Goal: Task Accomplishment & Management: Use online tool/utility

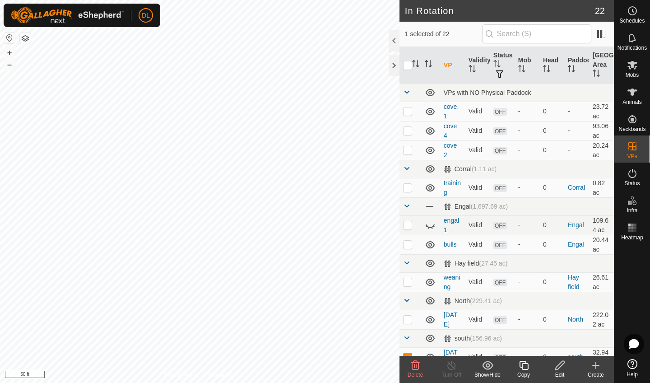
click at [561, 367] on icon at bounding box center [559, 365] width 9 height 9
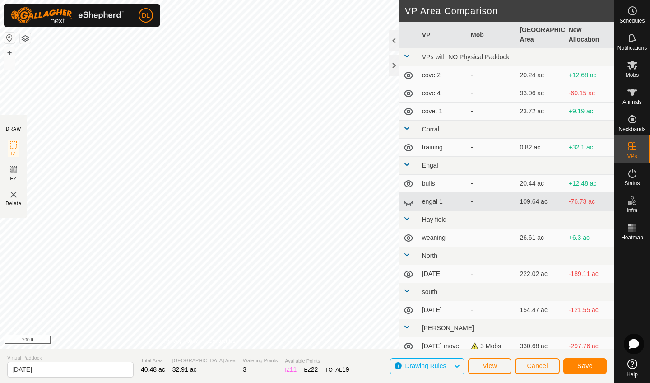
click at [587, 365] on span "Save" at bounding box center [584, 365] width 15 height 7
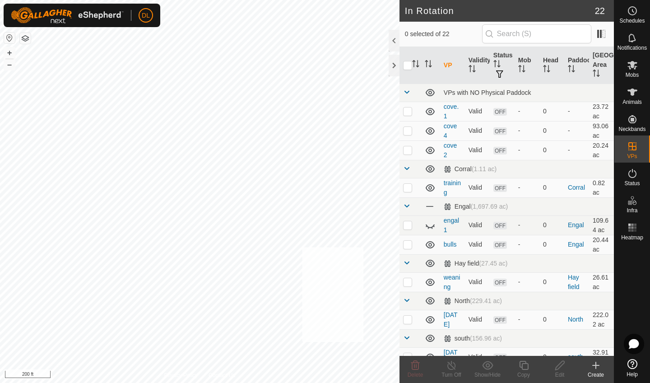
checkbox input "true"
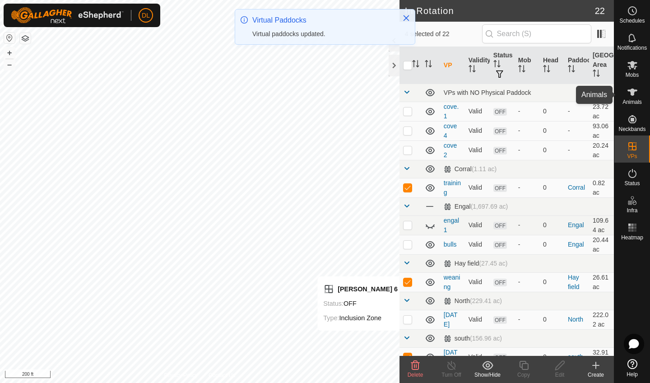
click at [641, 100] on span "Animals" at bounding box center [632, 101] width 19 height 5
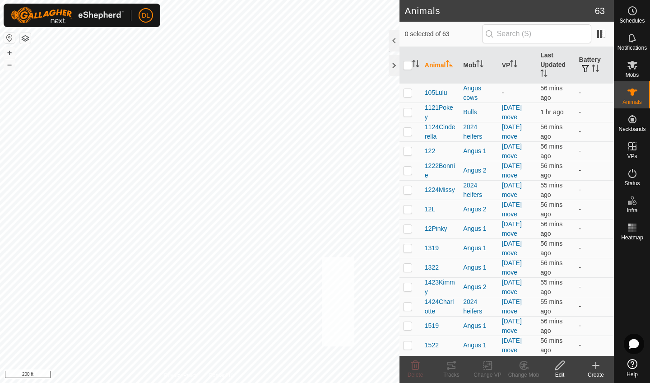
checkbox input "true"
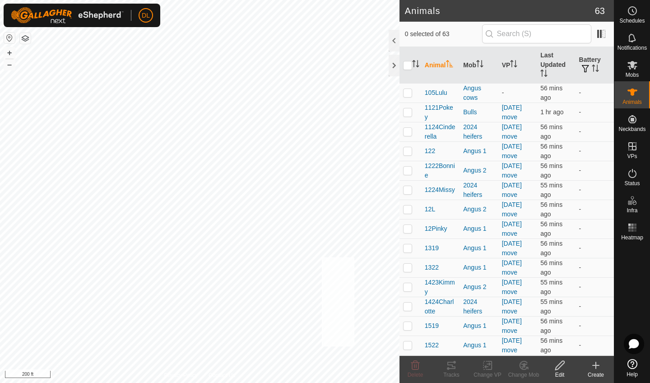
checkbox input "true"
click at [488, 365] on icon at bounding box center [487, 365] width 11 height 11
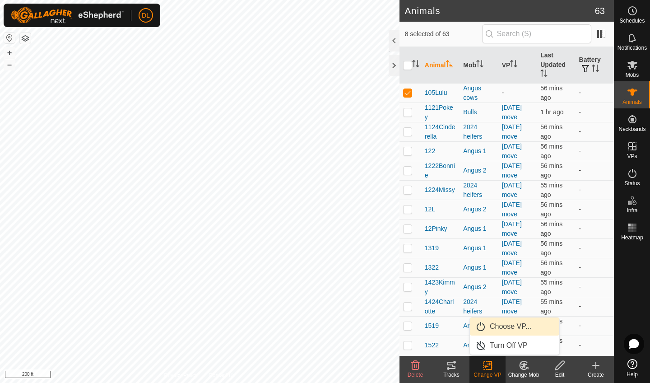
click at [504, 321] on link "Choose VP..." at bounding box center [514, 326] width 89 height 18
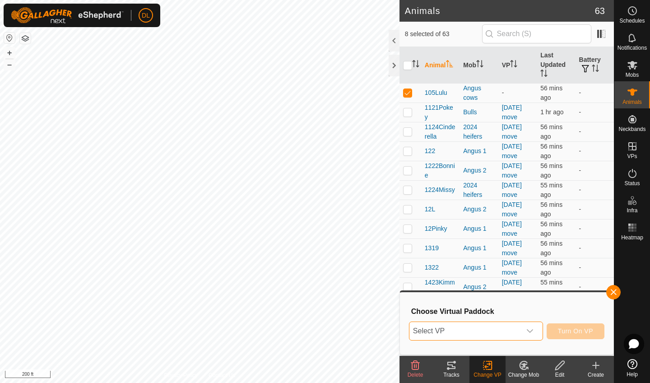
click at [500, 329] on span "Select VP" at bounding box center [465, 331] width 112 height 18
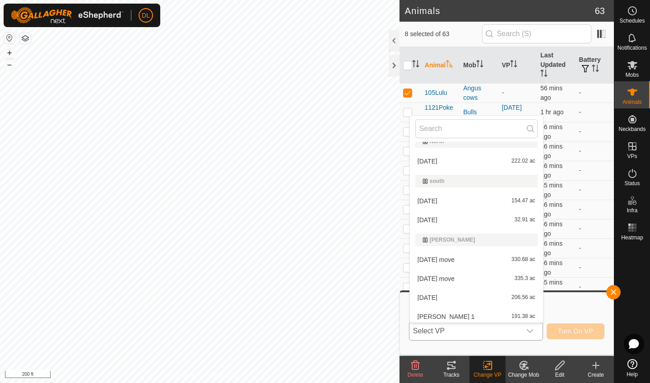
scroll to position [230, 0]
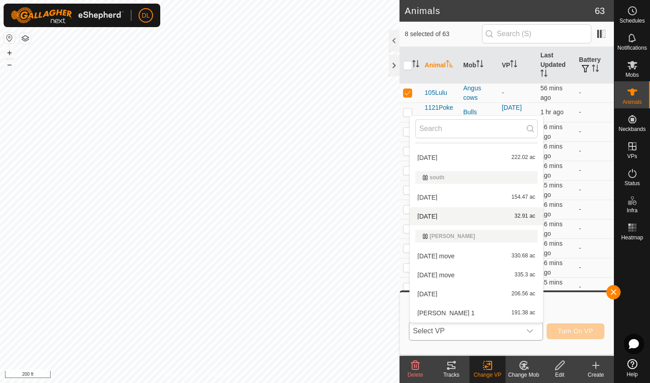
click at [432, 217] on li "[DATE] 32.91 ac" at bounding box center [476, 216] width 133 height 18
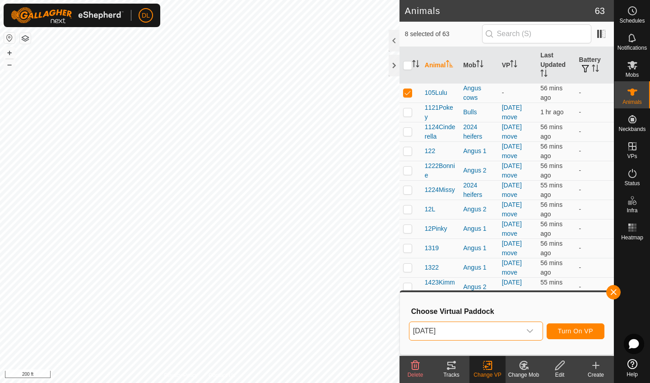
click at [568, 327] on button "Turn On VP" at bounding box center [576, 331] width 58 height 16
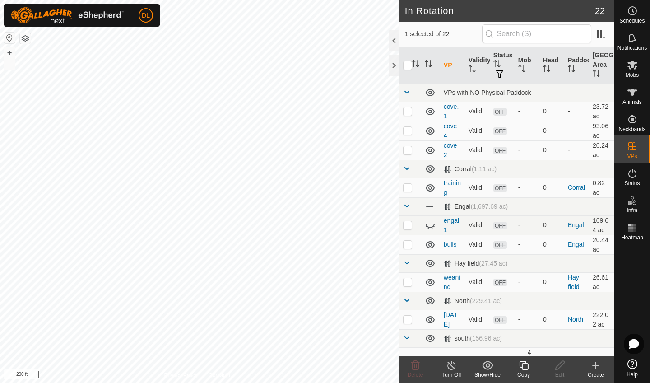
checkbox input "true"
checkbox input "false"
